Goal: Task Accomplishment & Management: Manage account settings

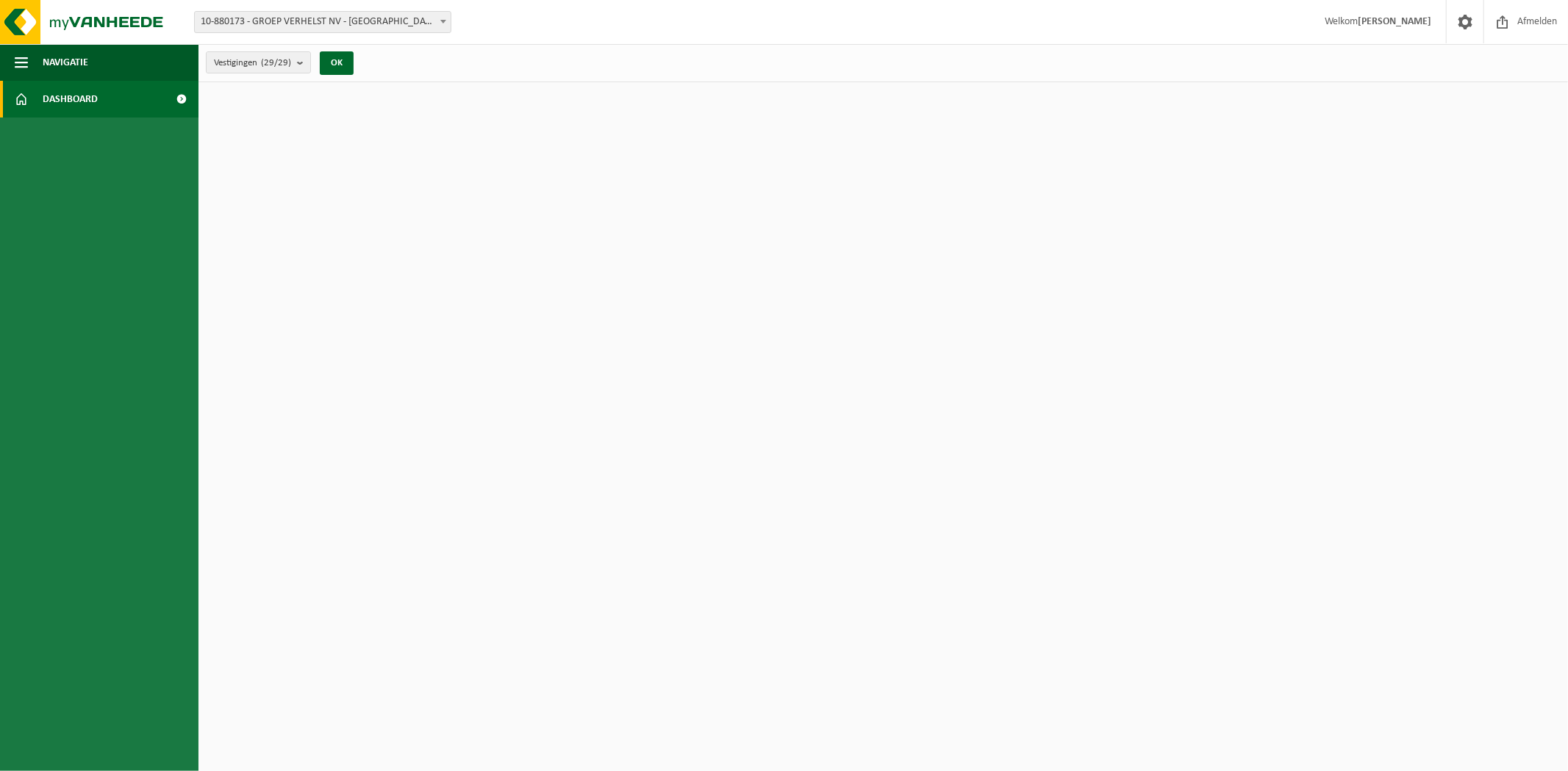
click at [107, 95] on link "Dashboard" at bounding box center [99, 99] width 198 height 37
click at [146, 114] on link "Dashboard" at bounding box center [99, 99] width 198 height 37
click at [277, 59] on count "(29/29)" at bounding box center [276, 63] width 30 height 10
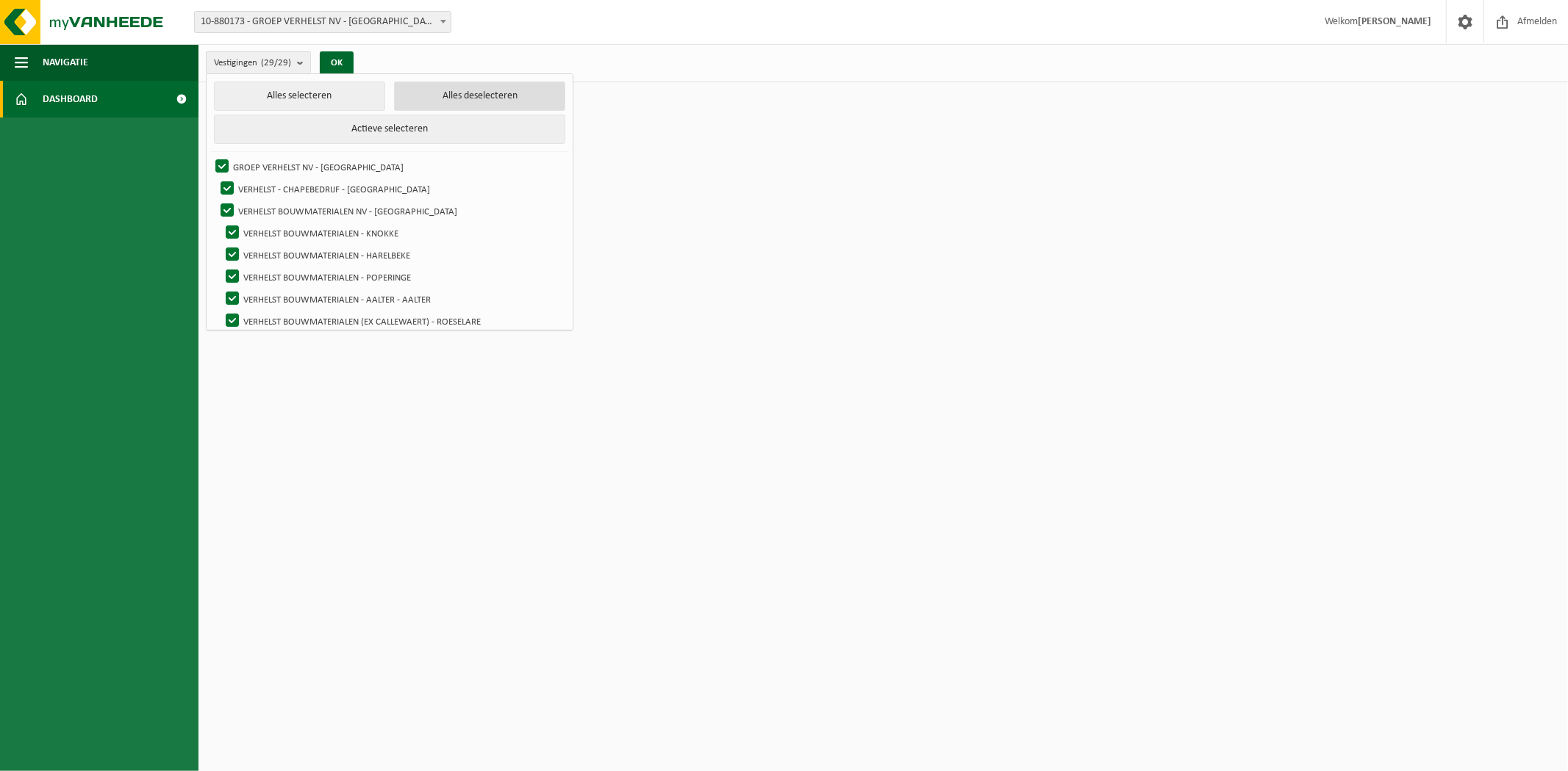
click at [443, 89] on button "Alles deselecteren" at bounding box center [480, 96] width 171 height 29
checkbox input "false"
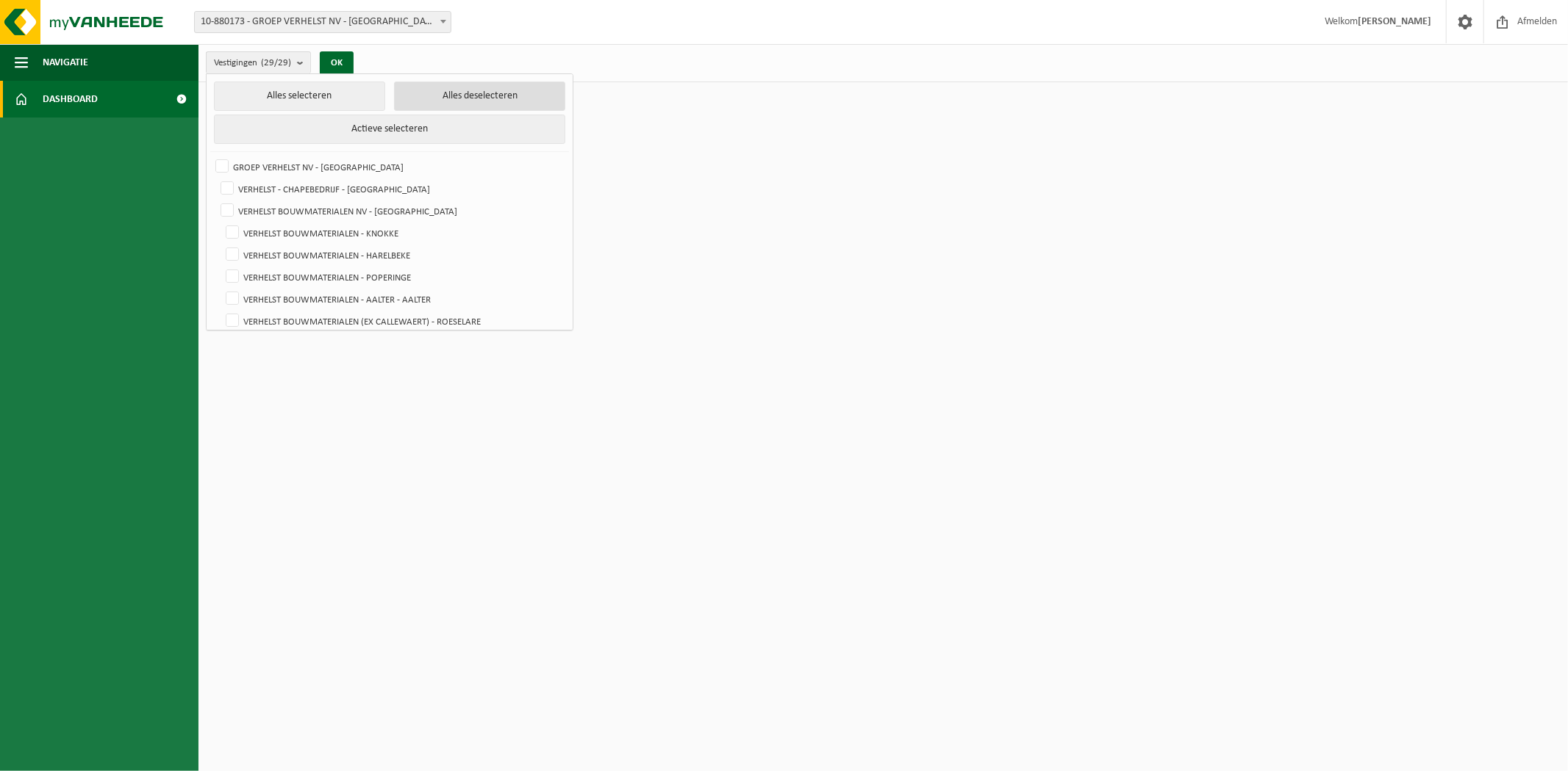
checkbox input "false"
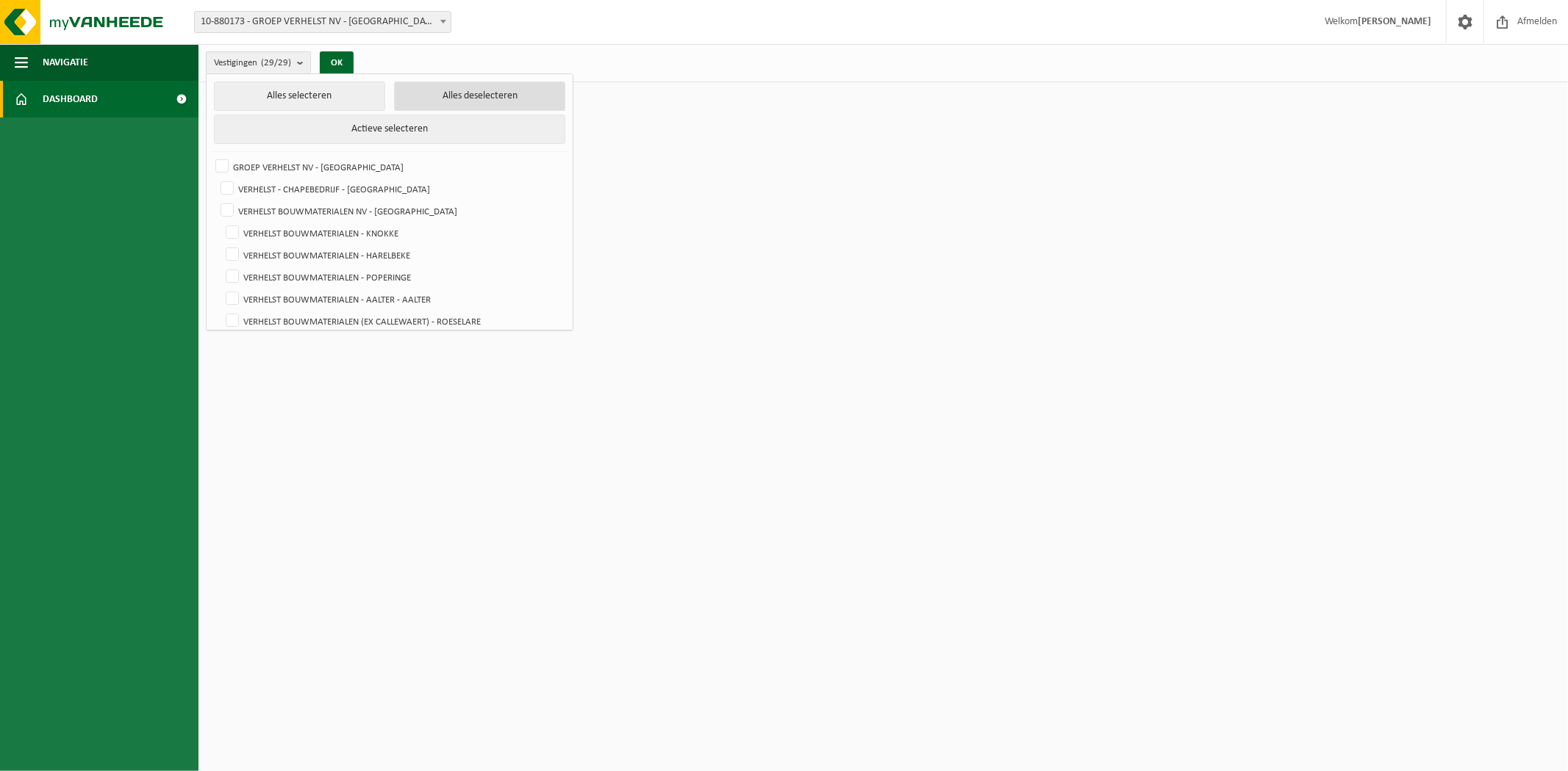
checkbox input "false"
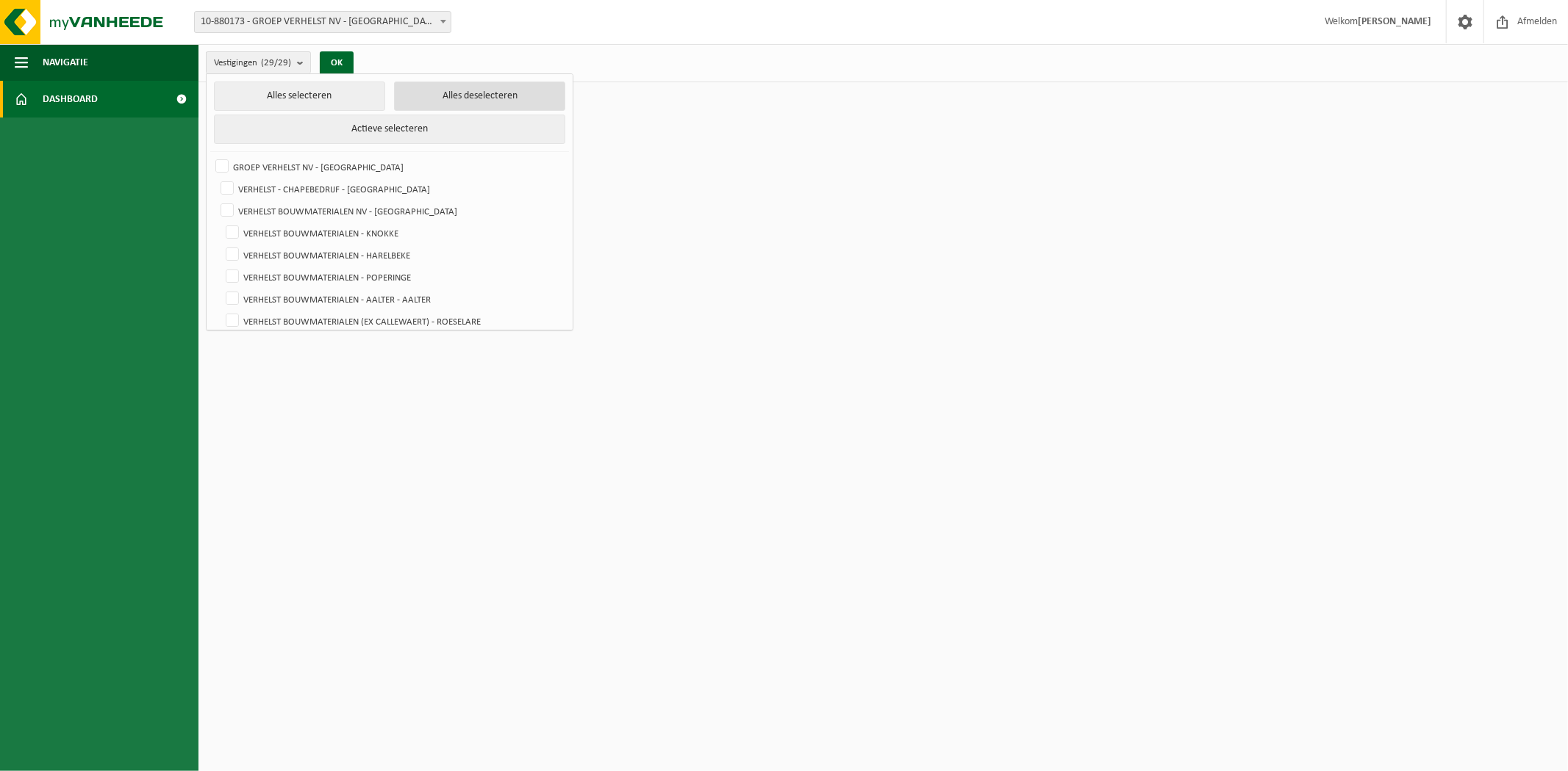
checkbox input "false"
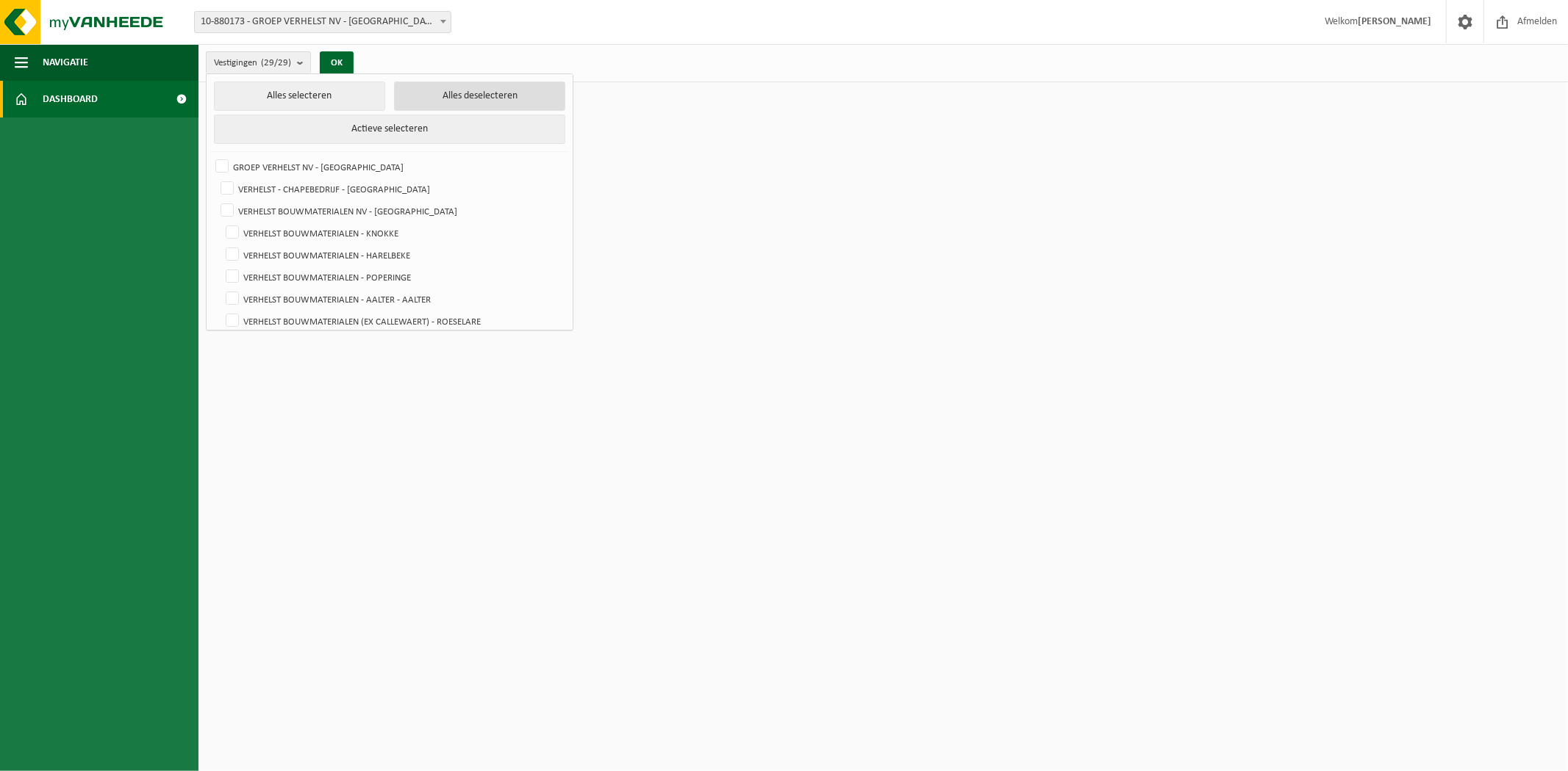
checkbox input "false"
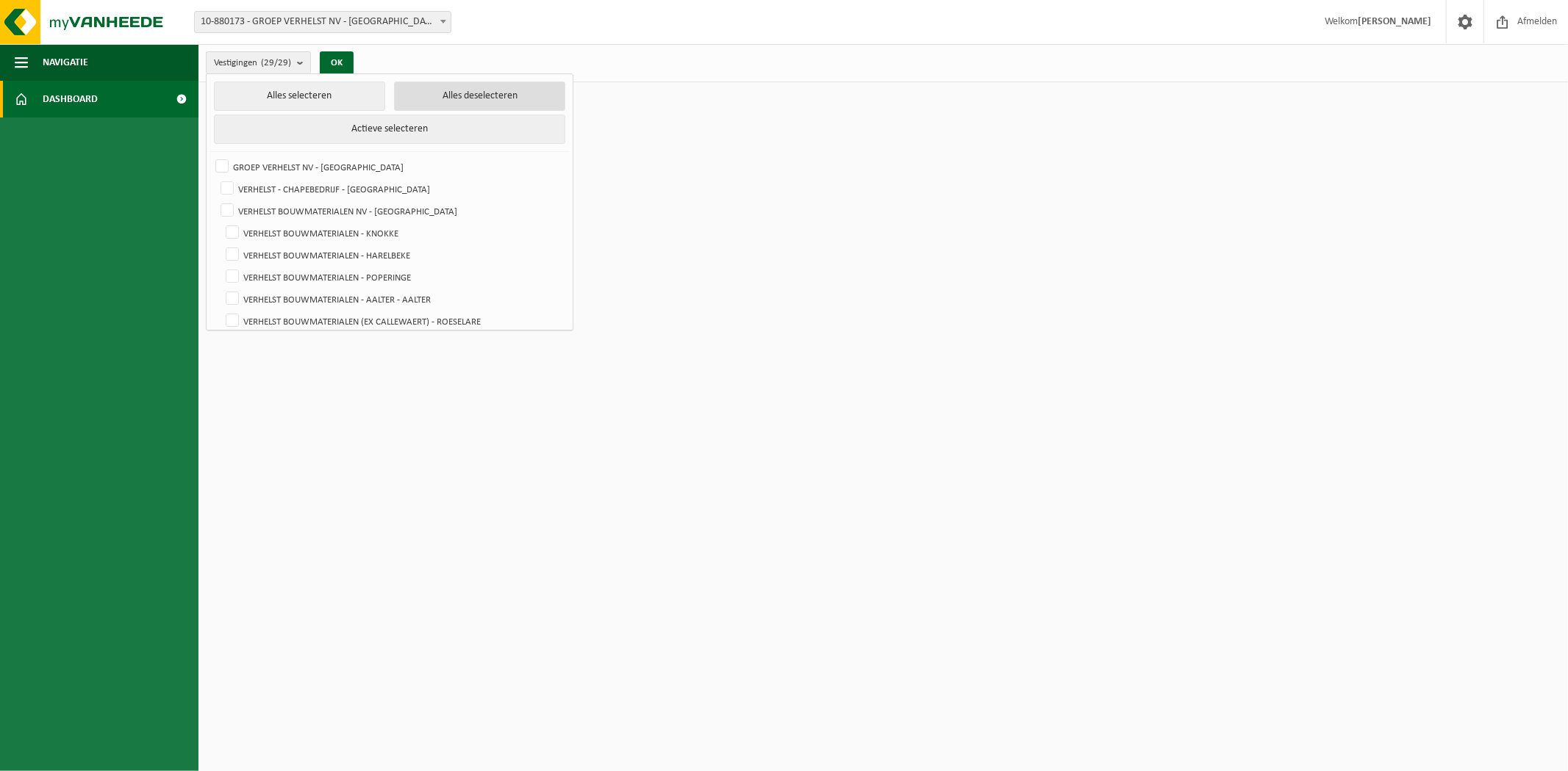
checkbox input "false"
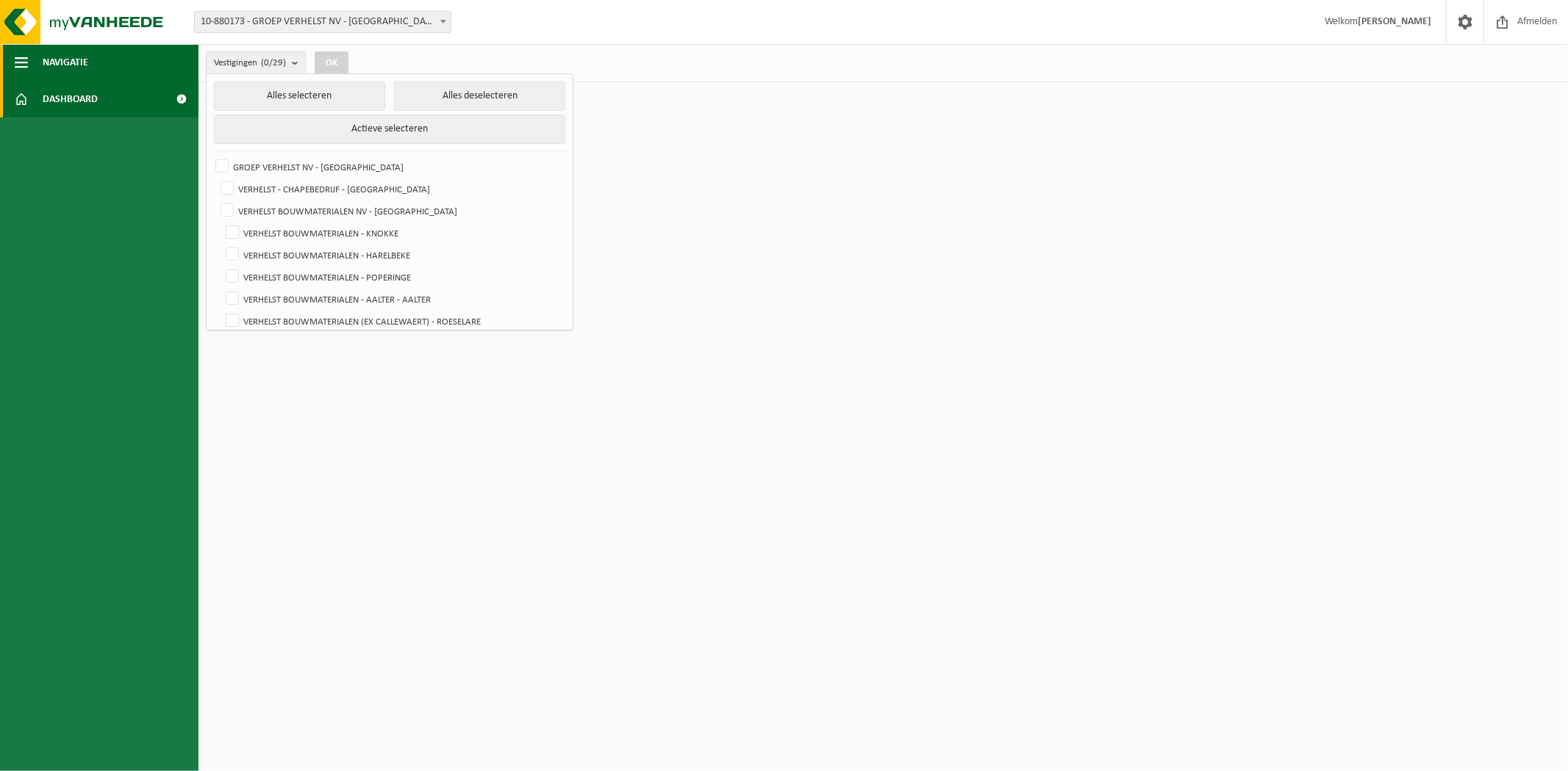
click at [11, 65] on button "Navigatie" at bounding box center [99, 62] width 198 height 37
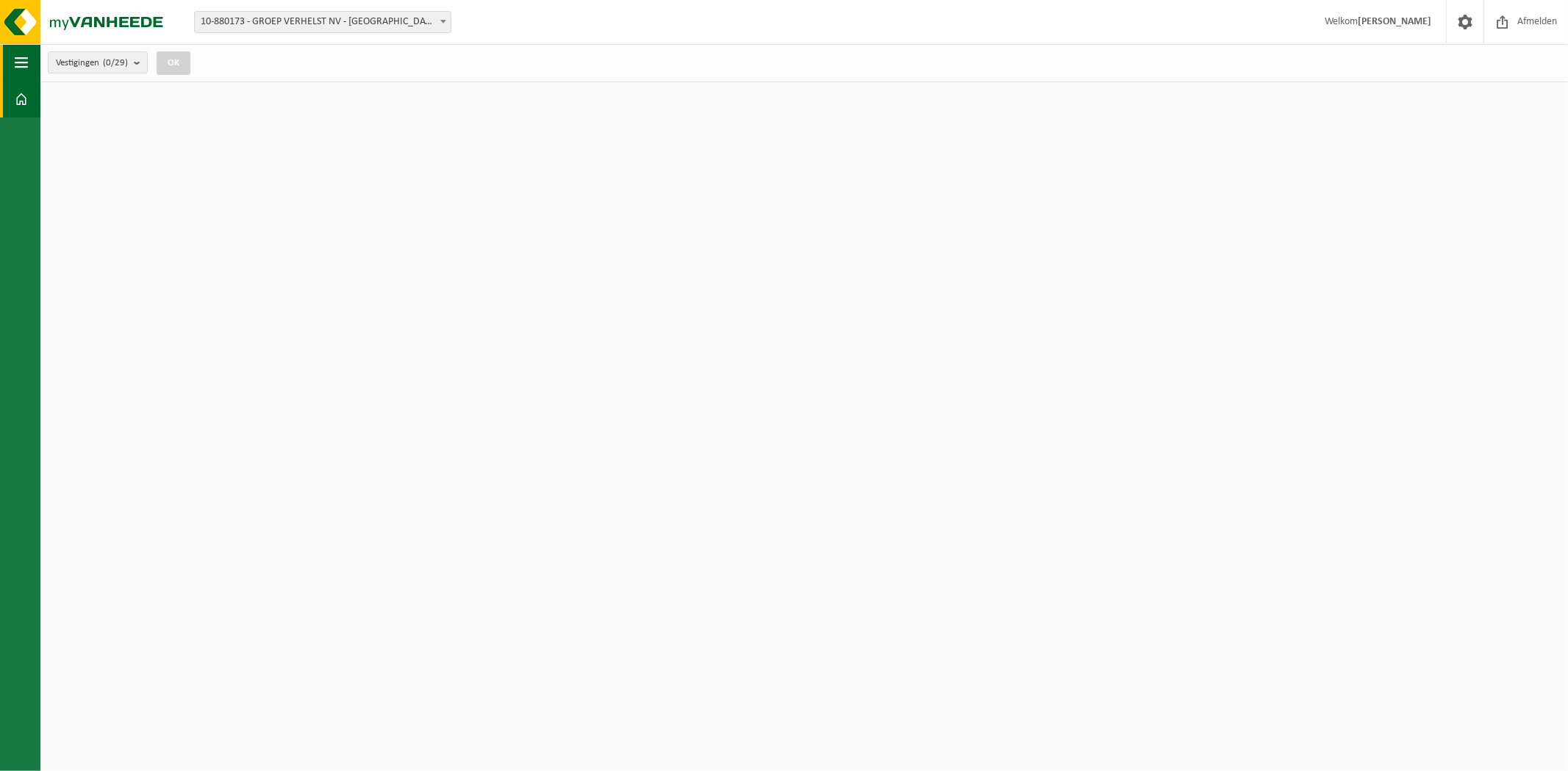
click at [29, 65] on button "Navigatie" at bounding box center [20, 62] width 41 height 37
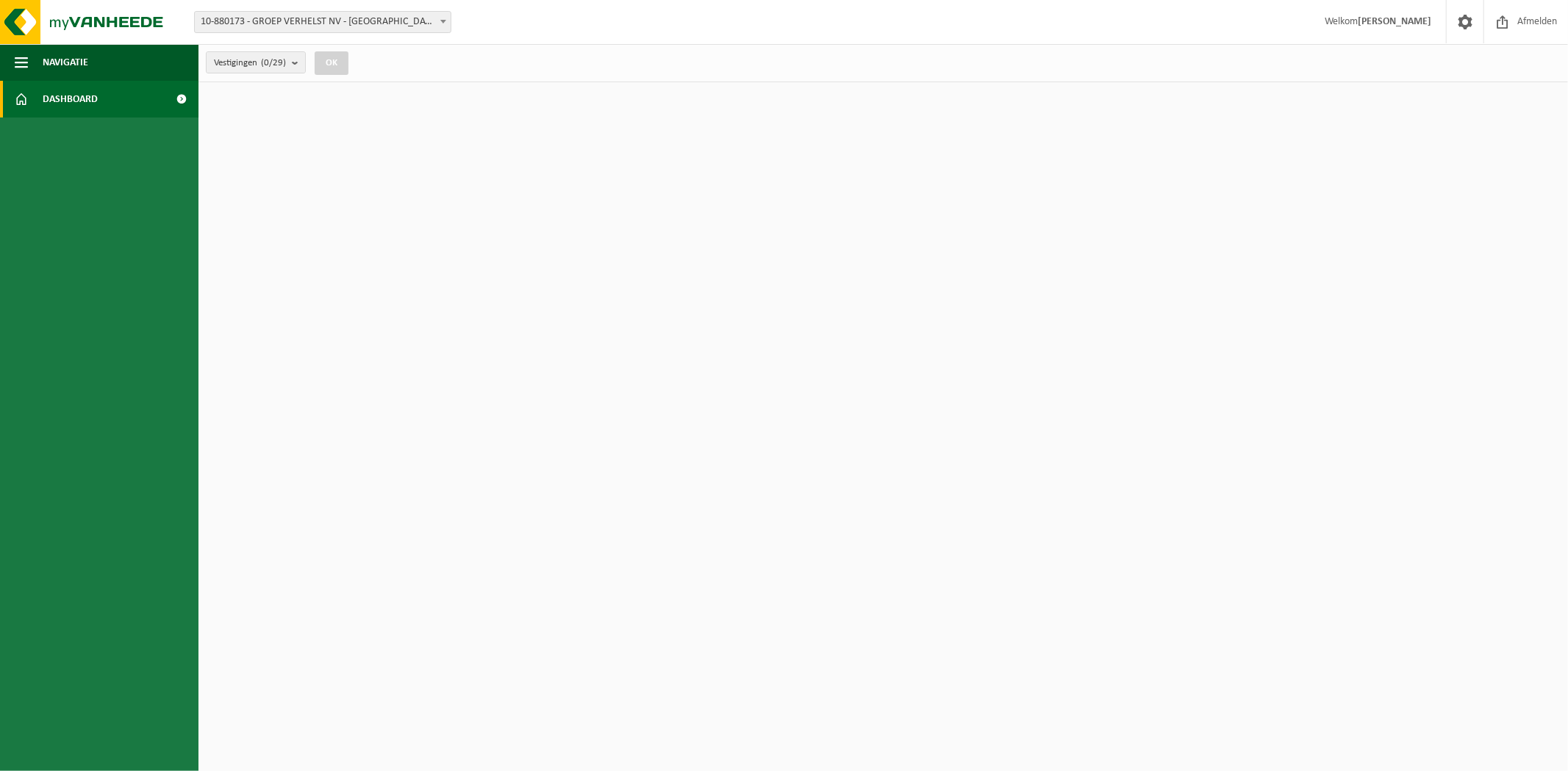
click at [38, 100] on link "Dashboard" at bounding box center [99, 99] width 198 height 37
click at [246, 60] on span "Vestigingen (29/29)" at bounding box center [252, 63] width 77 height 22
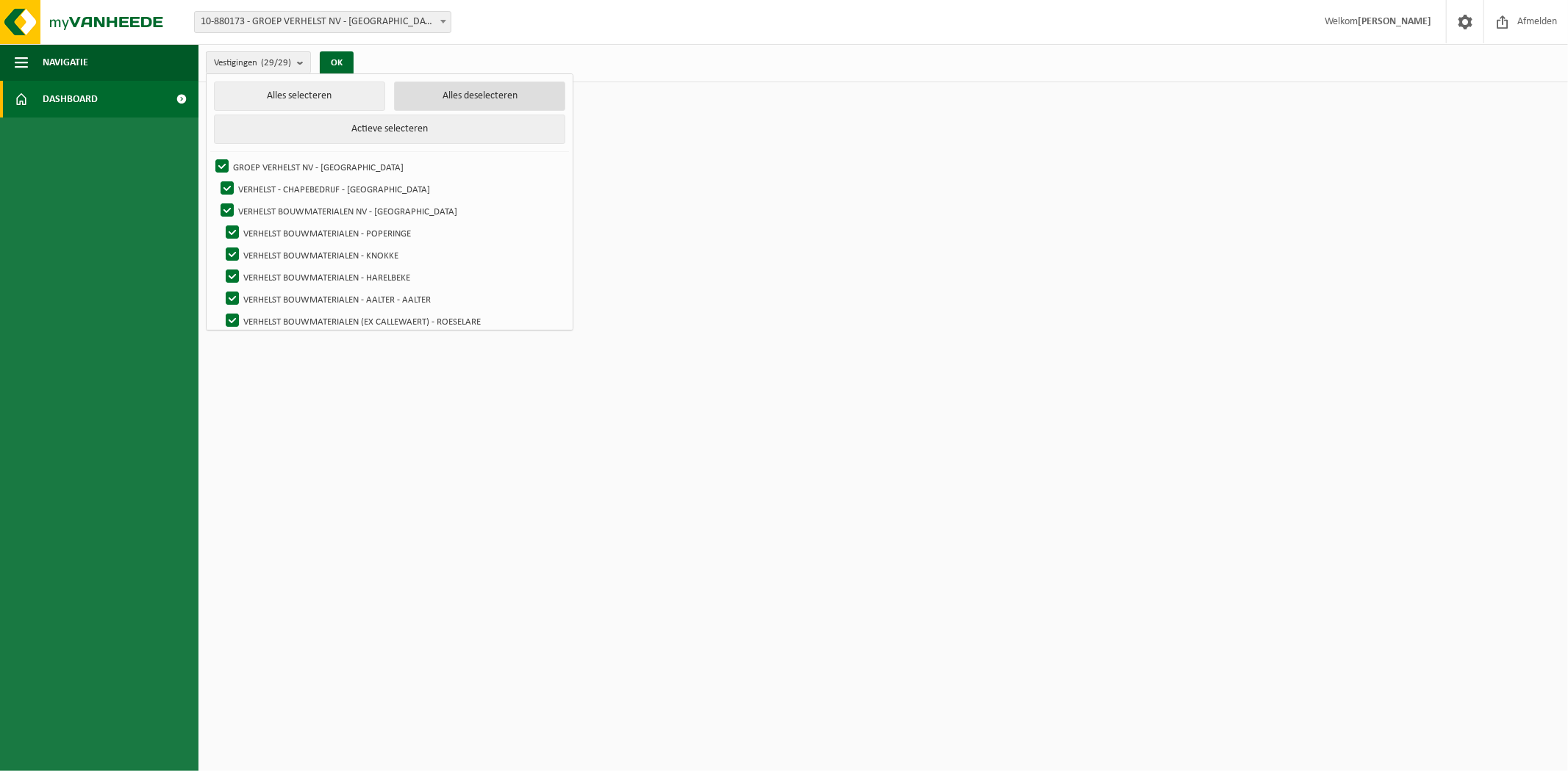
click at [427, 97] on button "Alles deselecteren" at bounding box center [480, 96] width 171 height 29
checkbox input "false"
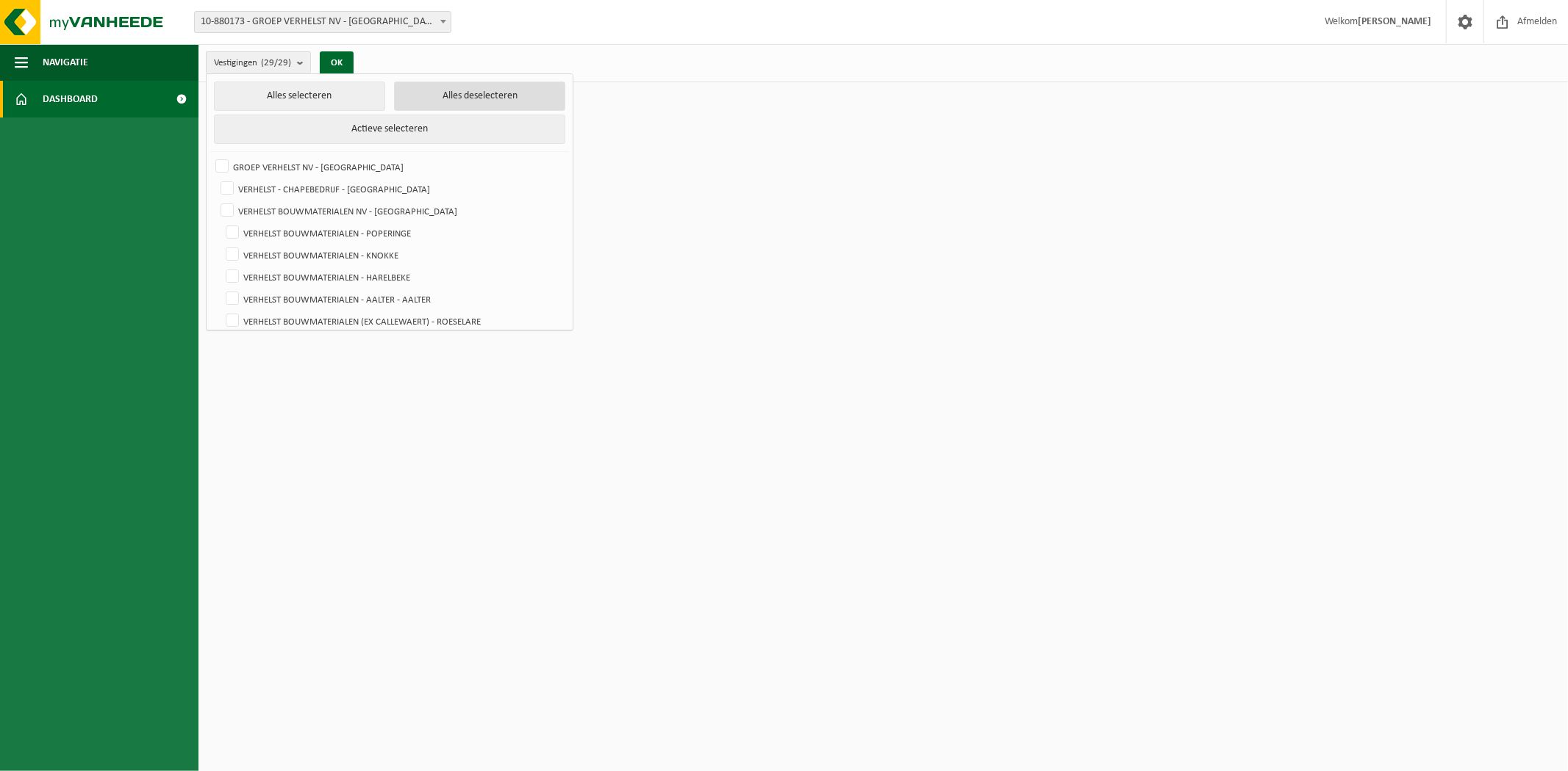
checkbox input "false"
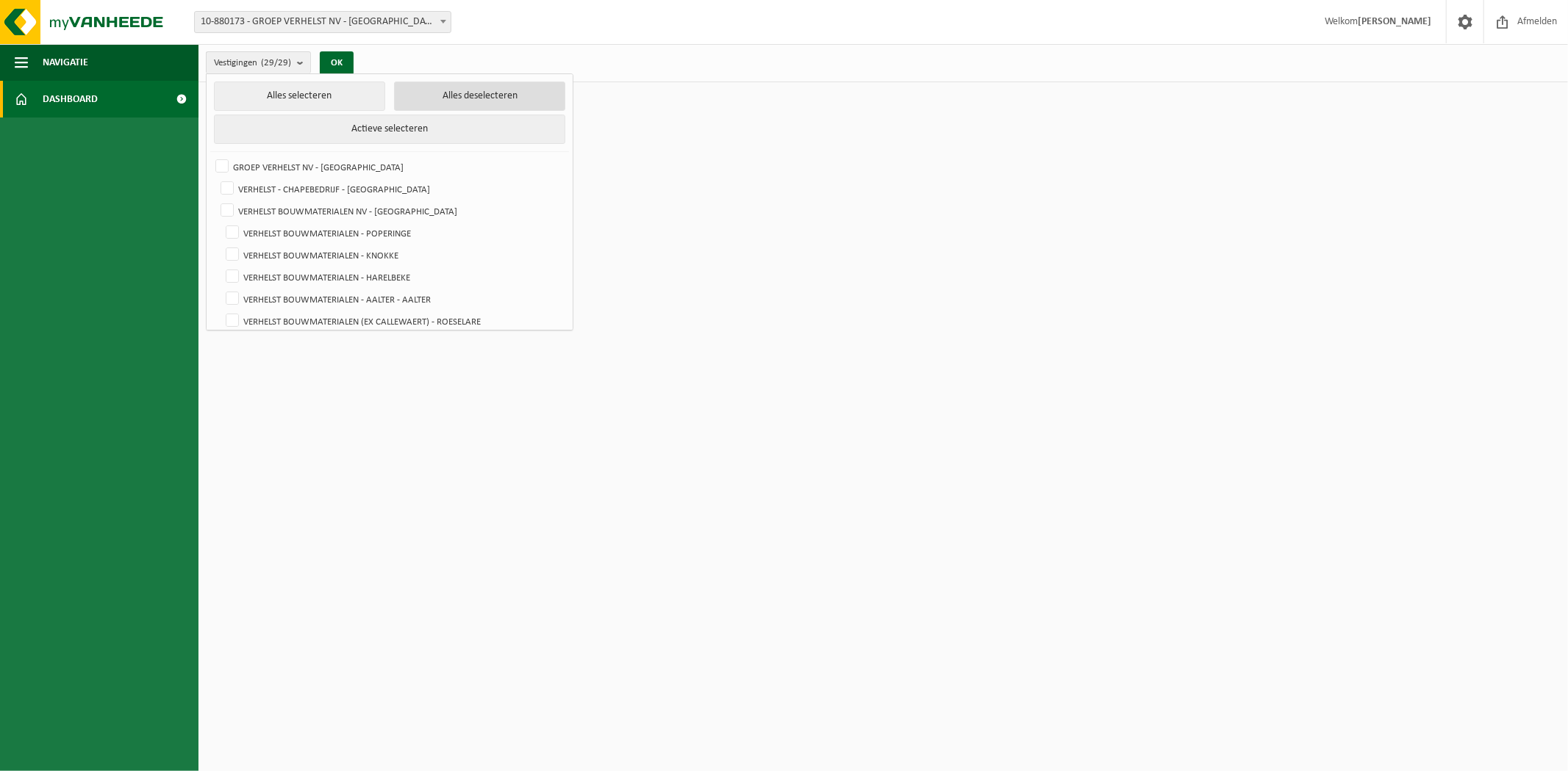
checkbox input "false"
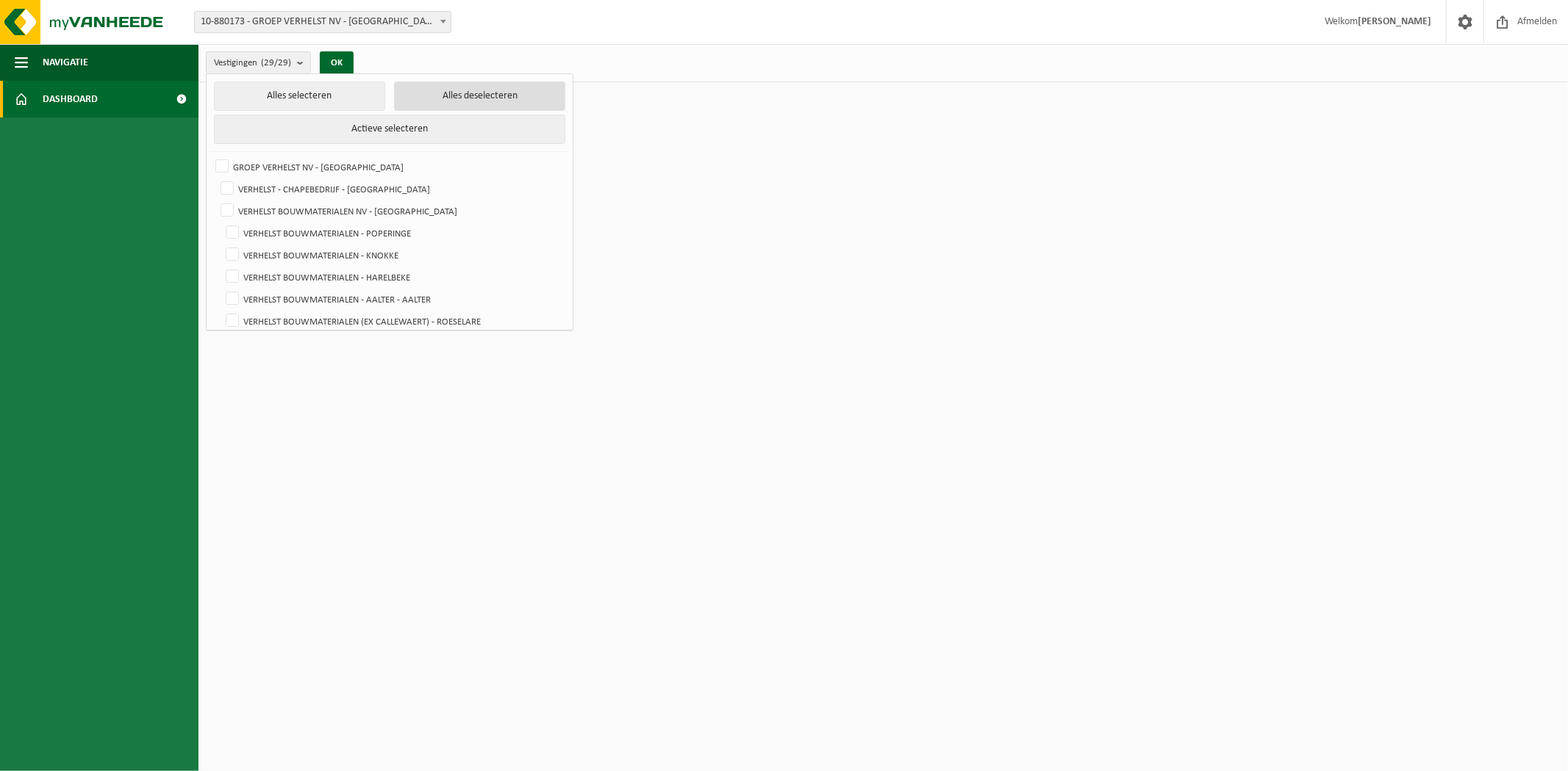
checkbox input "false"
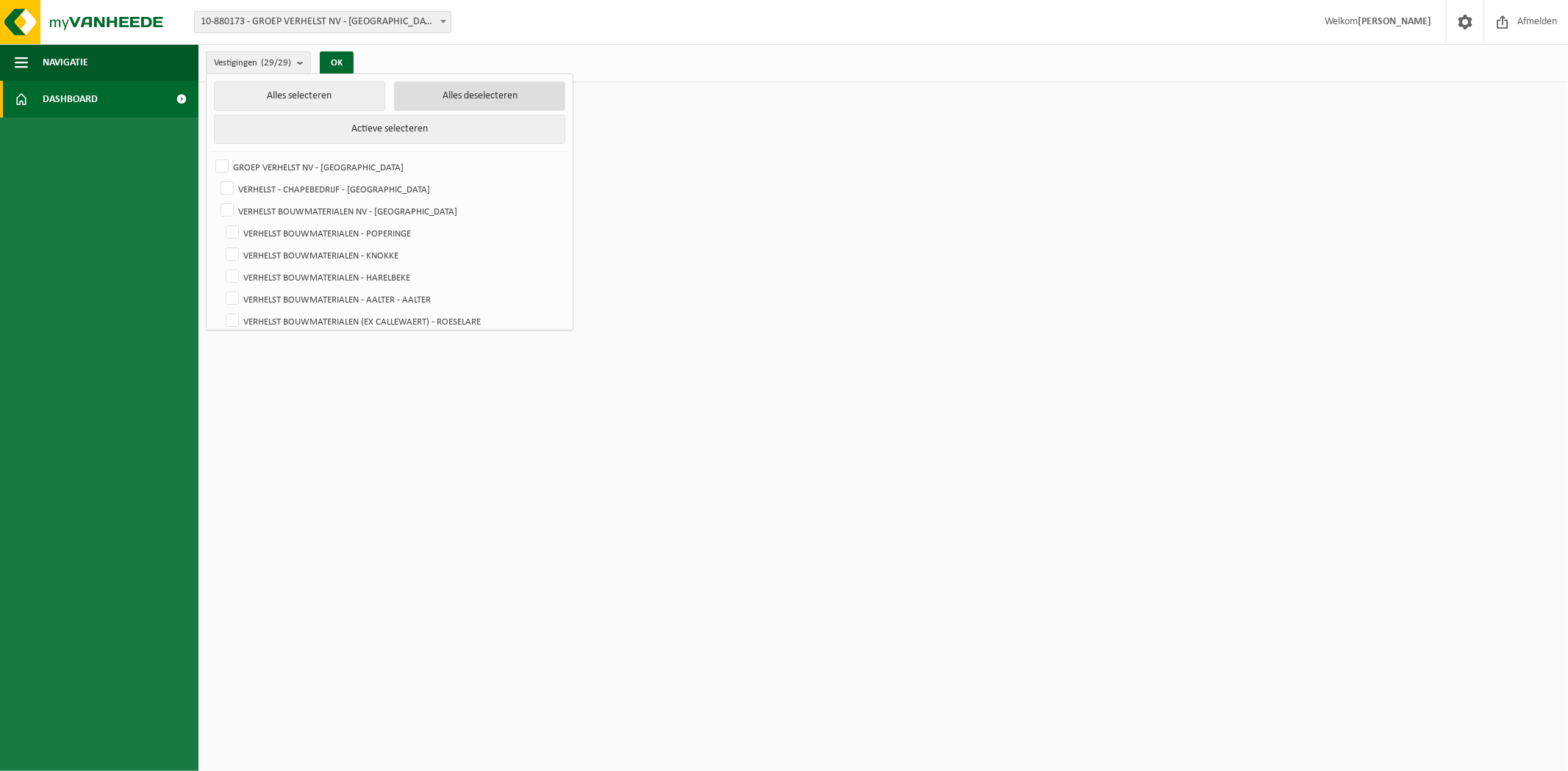
checkbox input "false"
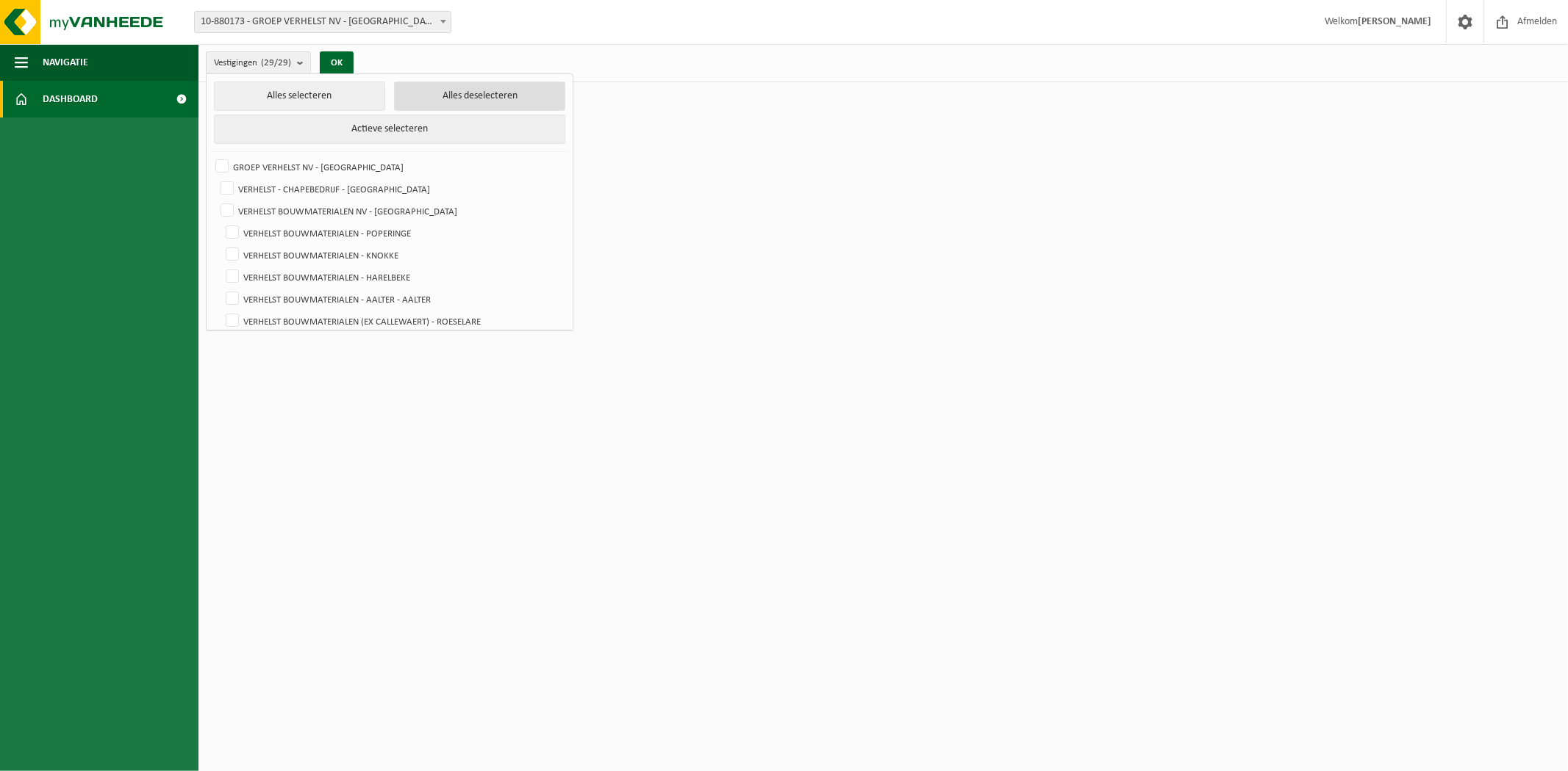
checkbox input "false"
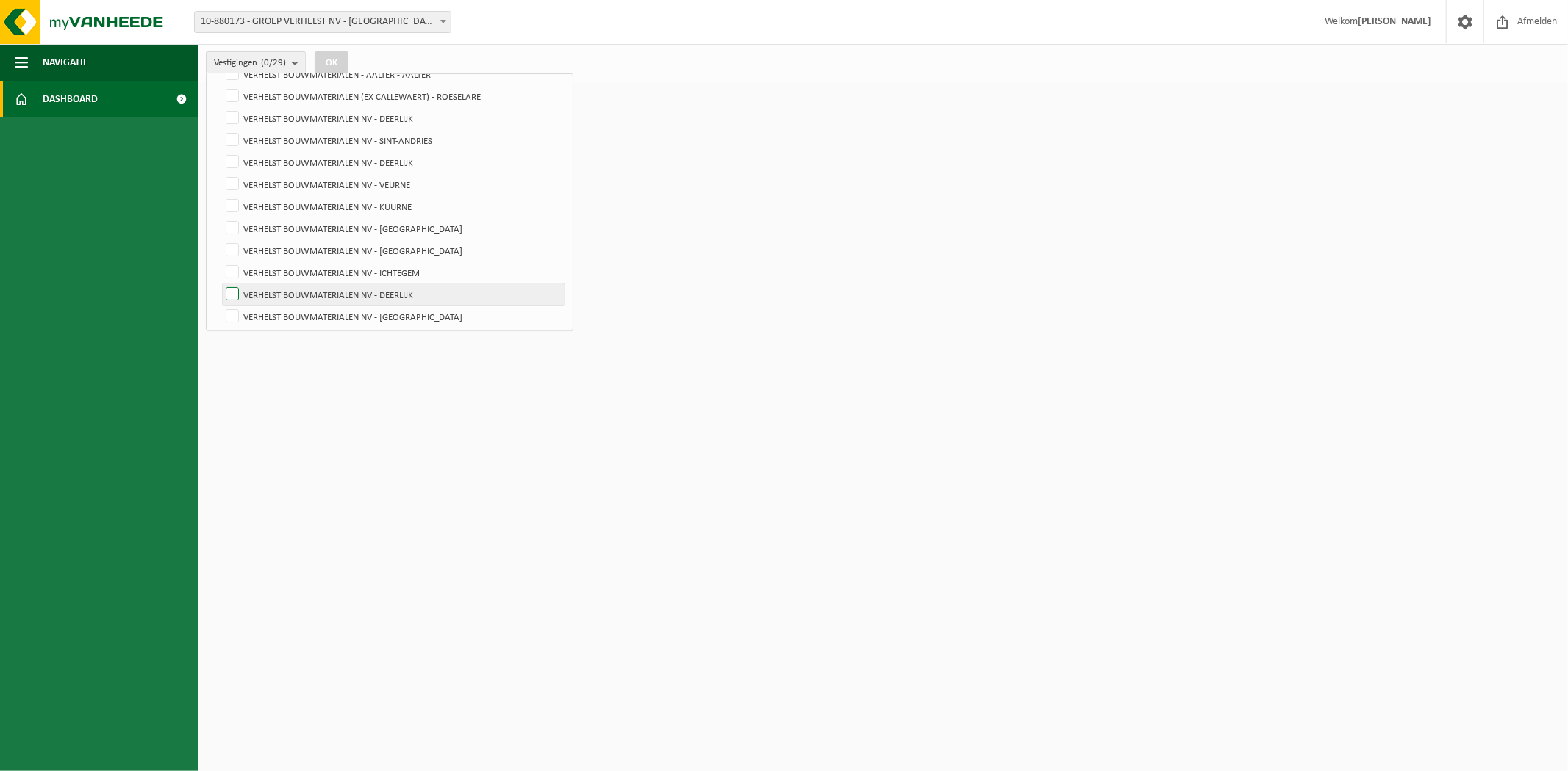
scroll to position [144, 0]
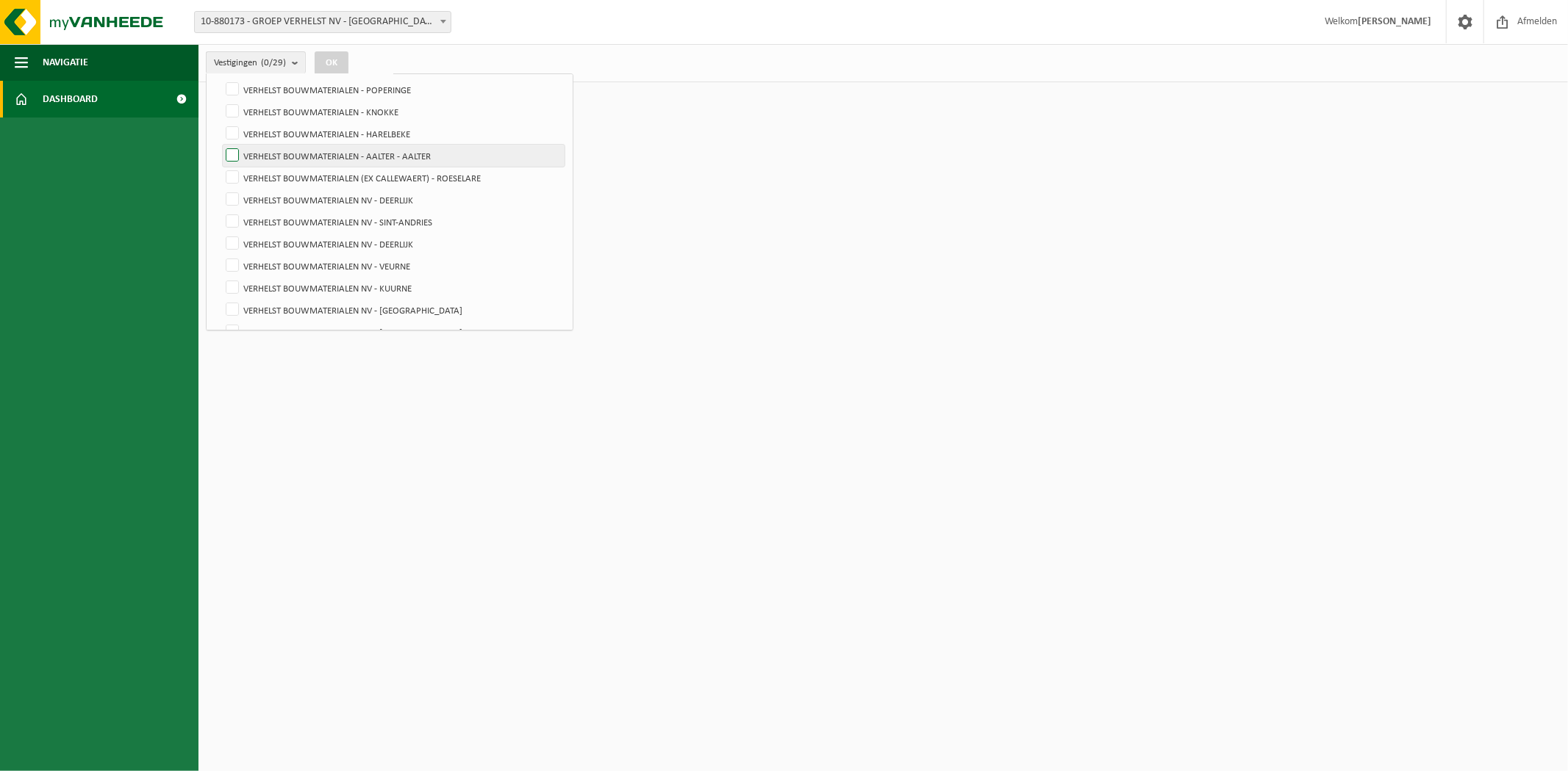
click at [391, 157] on label "VERHELST BOUWMATERIALEN - AALTER - AALTER" at bounding box center [393, 155] width 342 height 22
click at [221, 145] on input "VERHELST BOUWMATERIALEN - AALTER - AALTER" at bounding box center [220, 144] width 1 height 1
checkbox input "true"
click at [336, 55] on button "OK" at bounding box center [331, 63] width 34 height 23
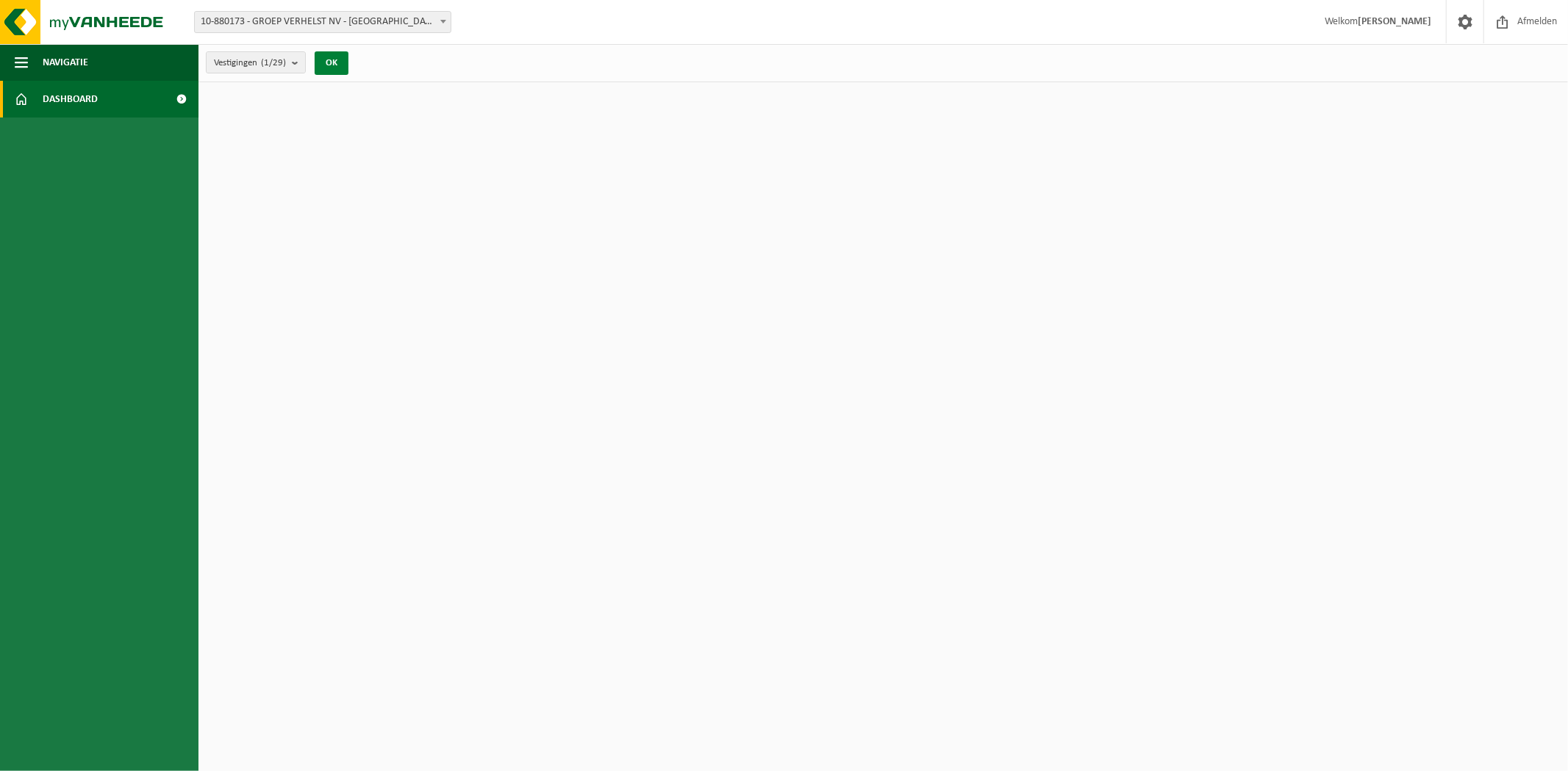
click at [340, 65] on button "OK" at bounding box center [331, 63] width 34 height 23
click at [363, 31] on span "10-880173 - GROEP VERHELST NV - [GEOGRAPHIC_DATA]" at bounding box center [322, 21] width 256 height 20
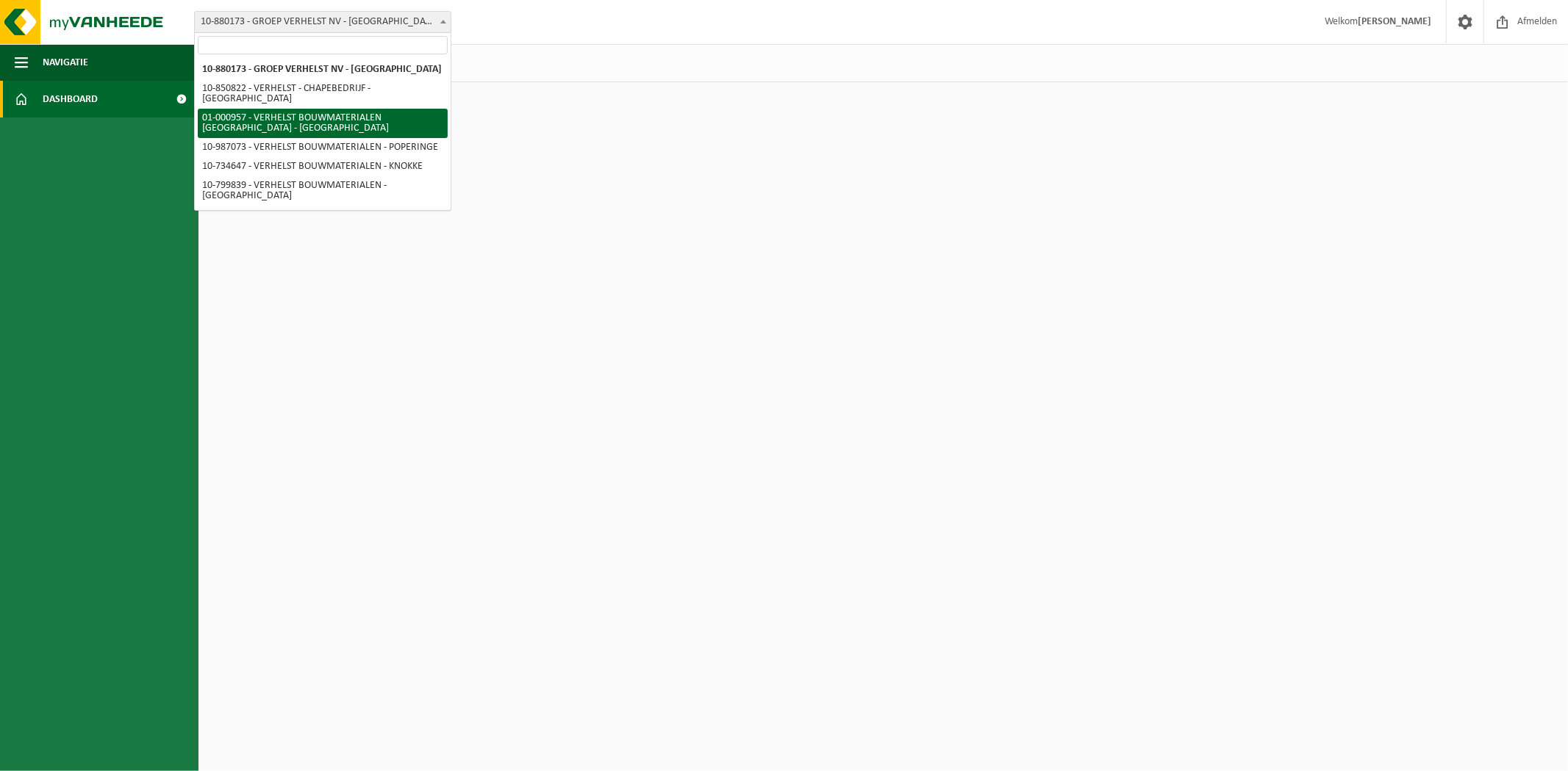
select select "94"
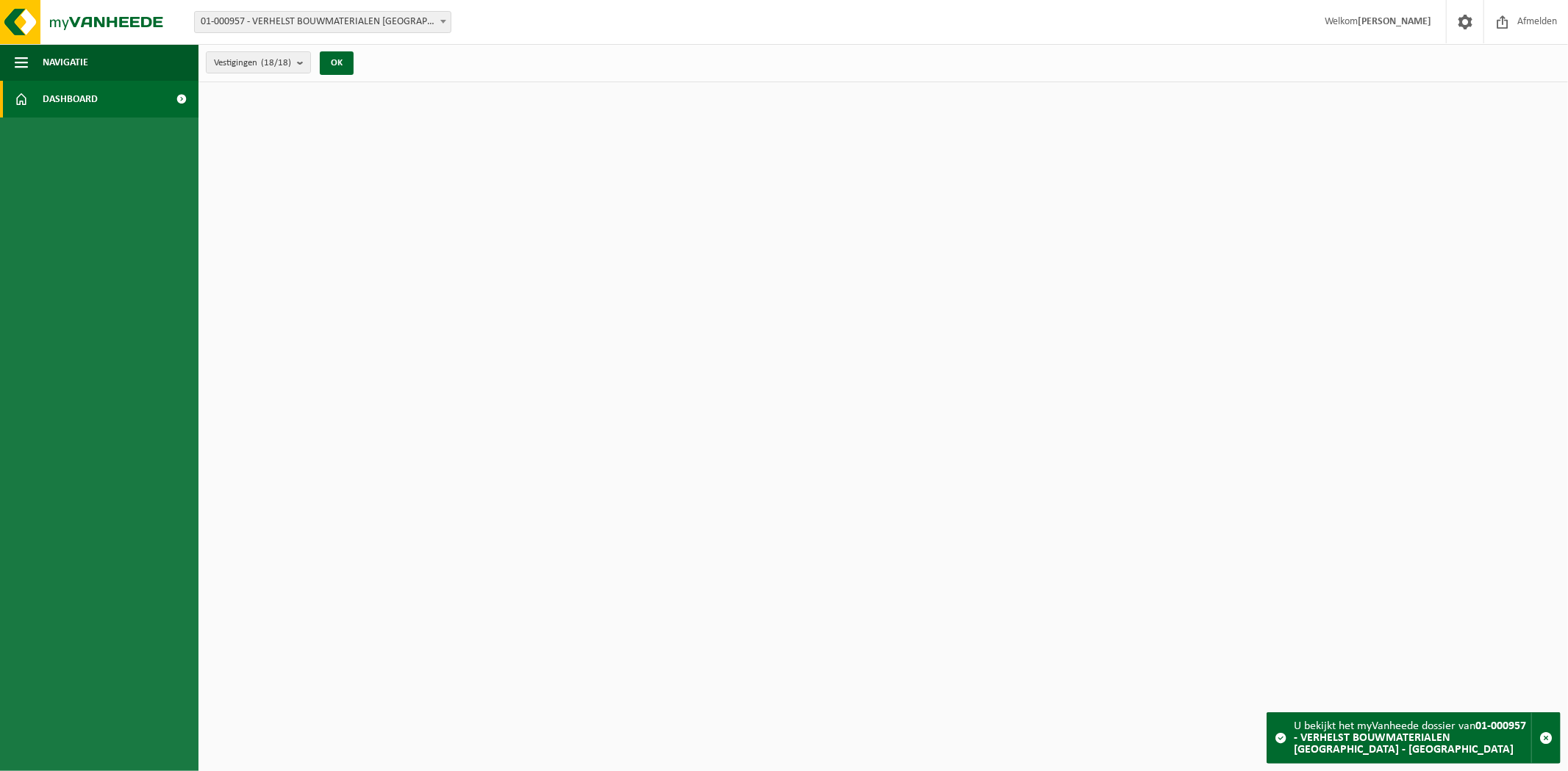
click at [116, 97] on link "Dashboard" at bounding box center [99, 99] width 198 height 37
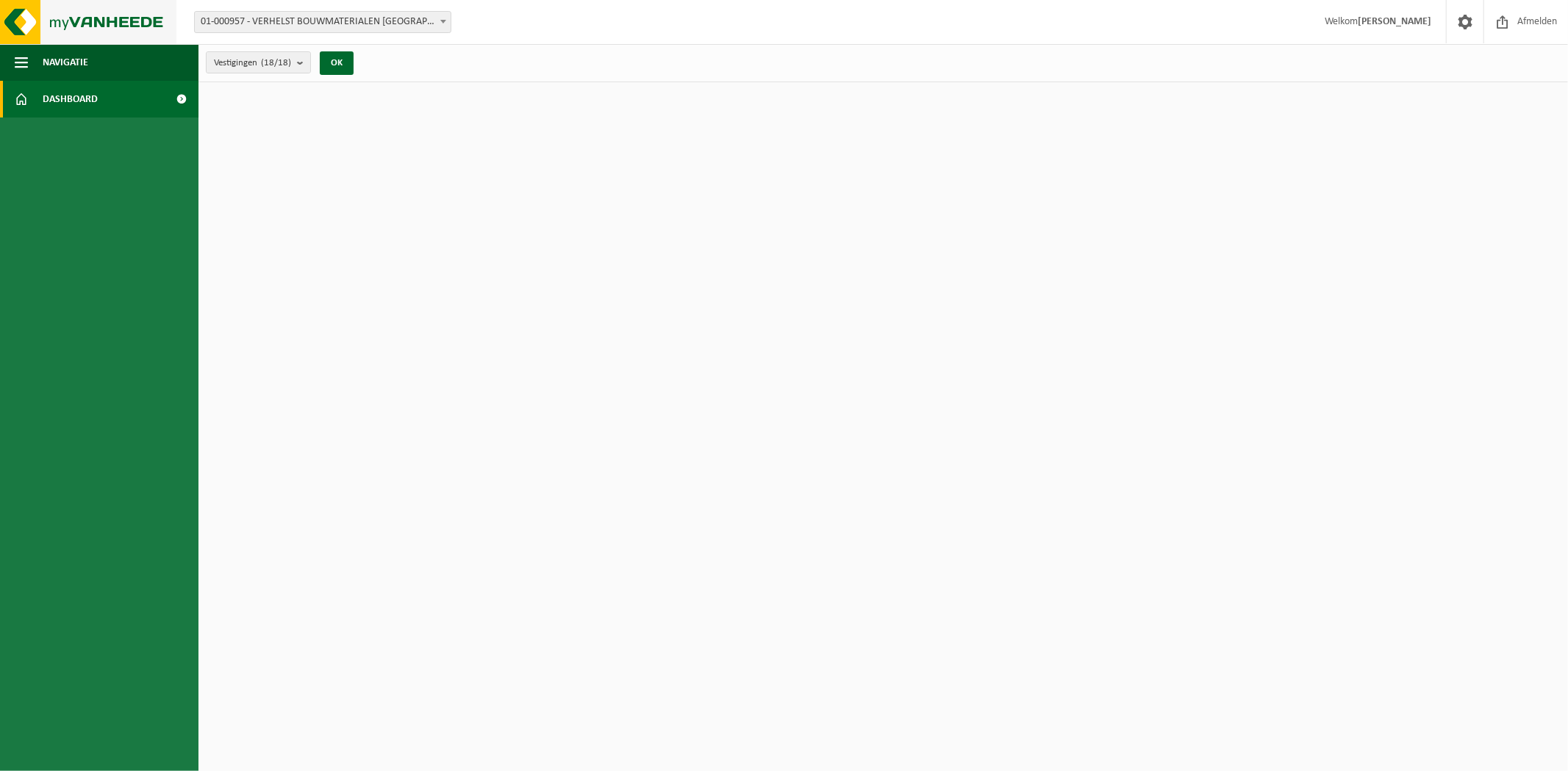
click at [19, 15] on img at bounding box center [88, 21] width 177 height 44
click at [132, 110] on link "Dashboard" at bounding box center [99, 99] width 198 height 37
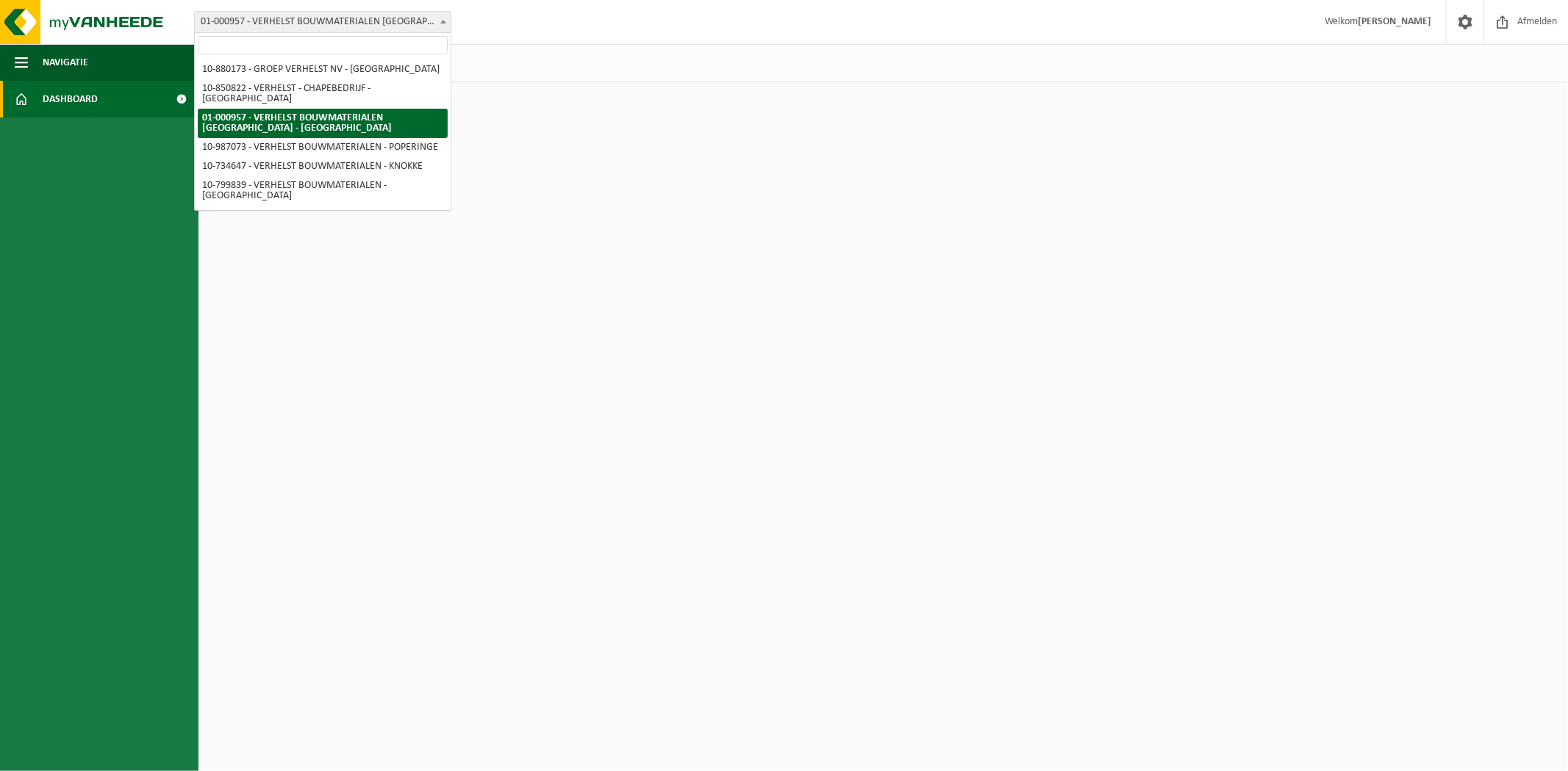
click at [364, 29] on span "01-000957 - VERHELST BOUWMATERIALEN [GEOGRAPHIC_DATA] - [GEOGRAPHIC_DATA]" at bounding box center [322, 21] width 256 height 20
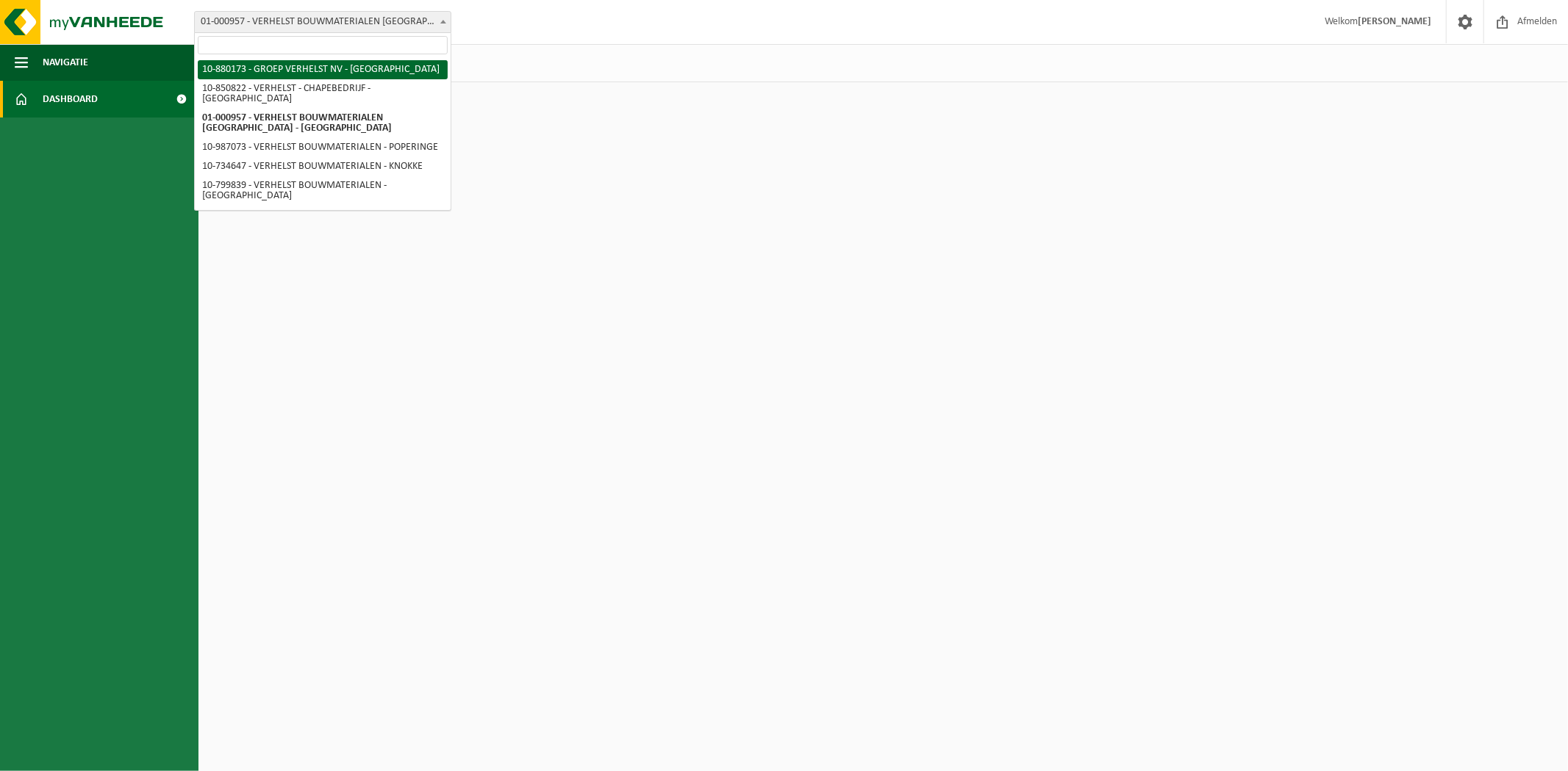
select select "109240"
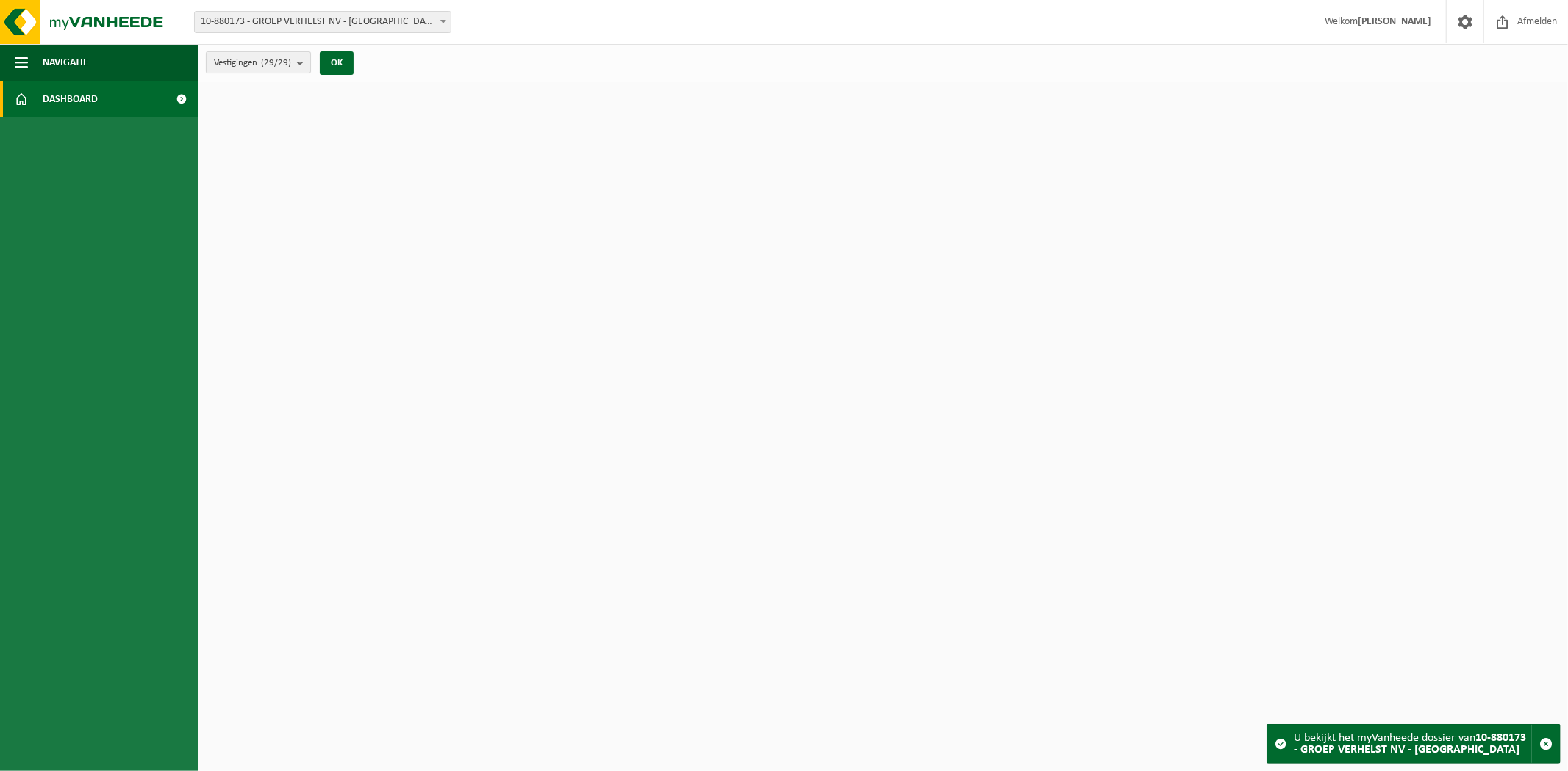
click at [281, 66] on count "(29/29)" at bounding box center [276, 63] width 30 height 10
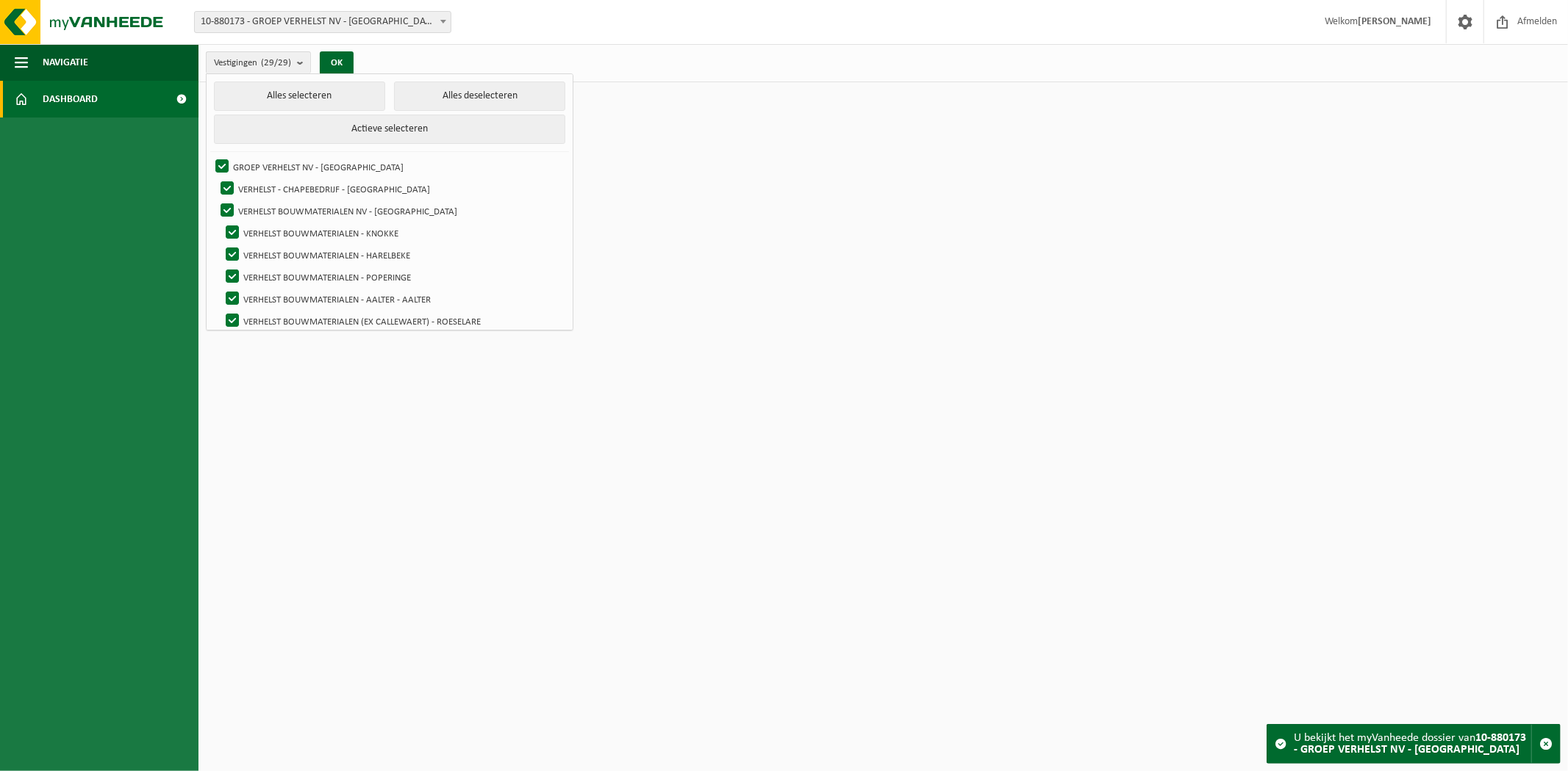
click at [1023, 187] on html "Vestiging: 10-880173 - GROEP VERHELST NV - [GEOGRAPHIC_DATA] 10-850822 - VERHEL…" at bounding box center [784, 386] width 1568 height 771
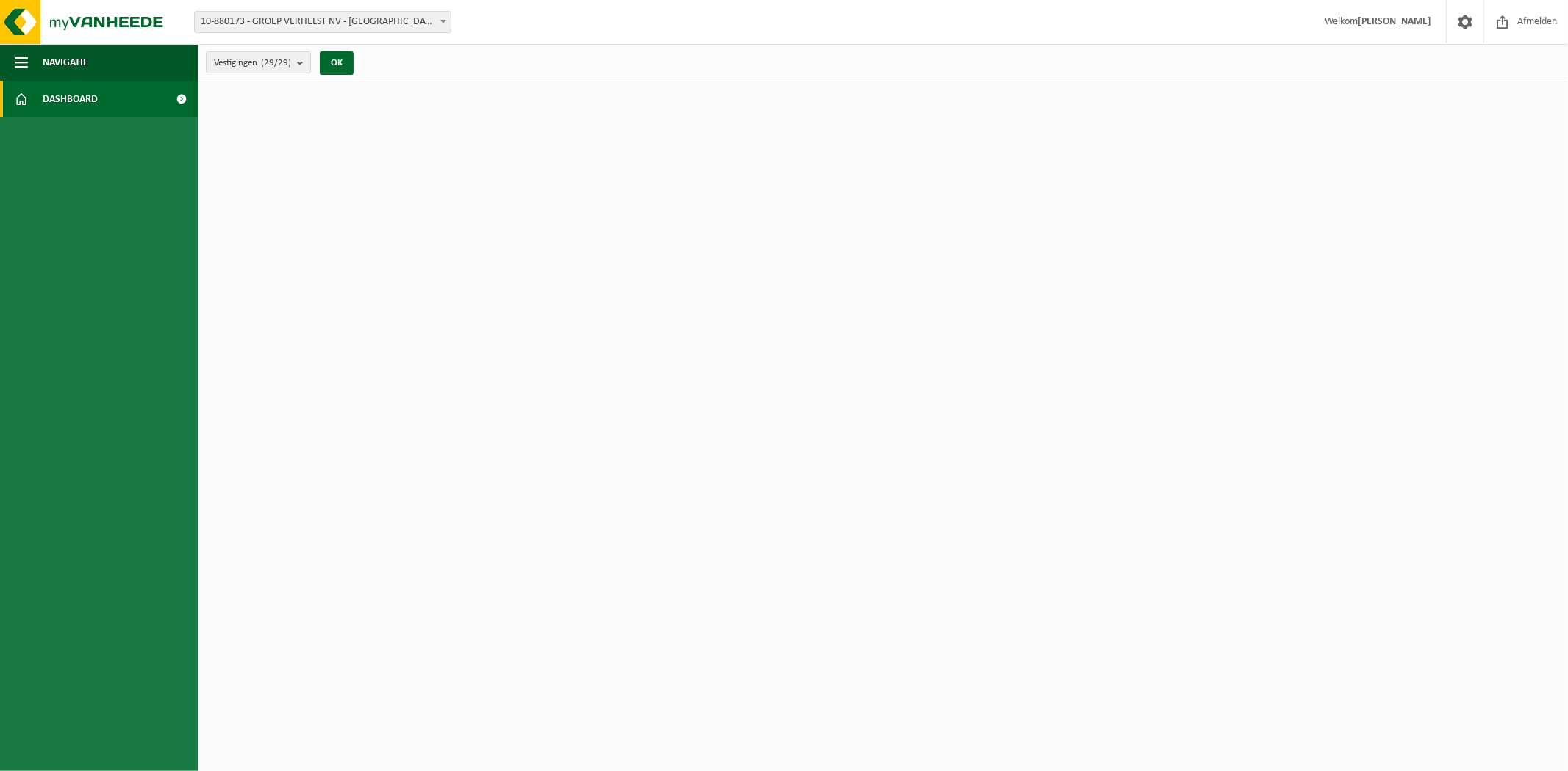
click at [157, 96] on link "Dashboard" at bounding box center [99, 99] width 198 height 37
